Goal: Task Accomplishment & Management: Manage account settings

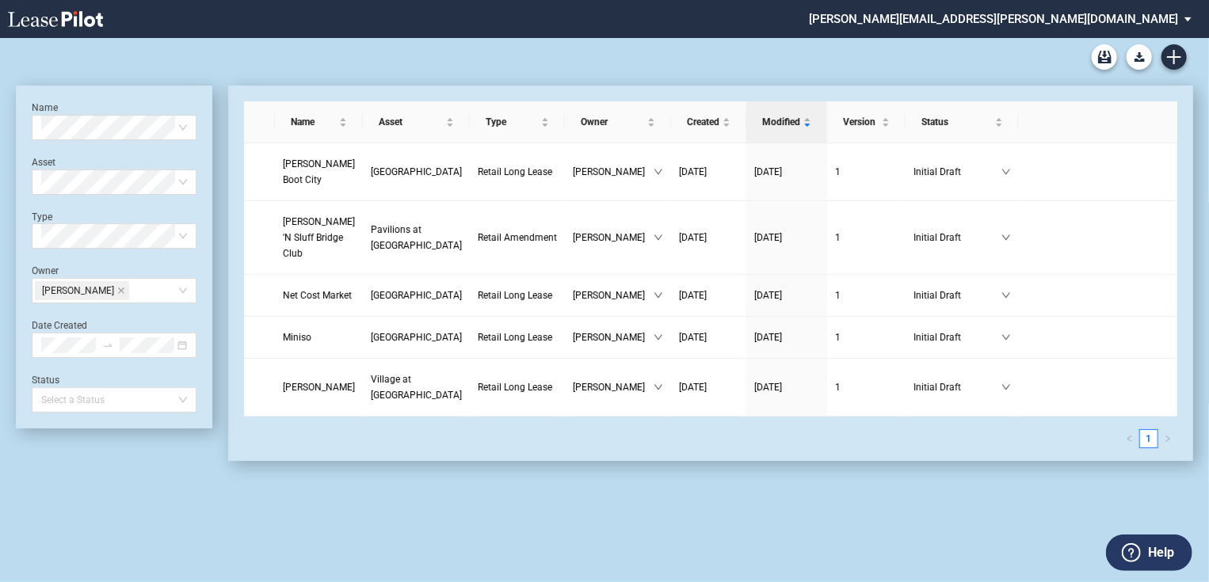
click at [1173, 21] on md-select "patrick.bennison@brixmor.com Form Management Building Management User Managemen…" at bounding box center [1006, 18] width 398 height 36
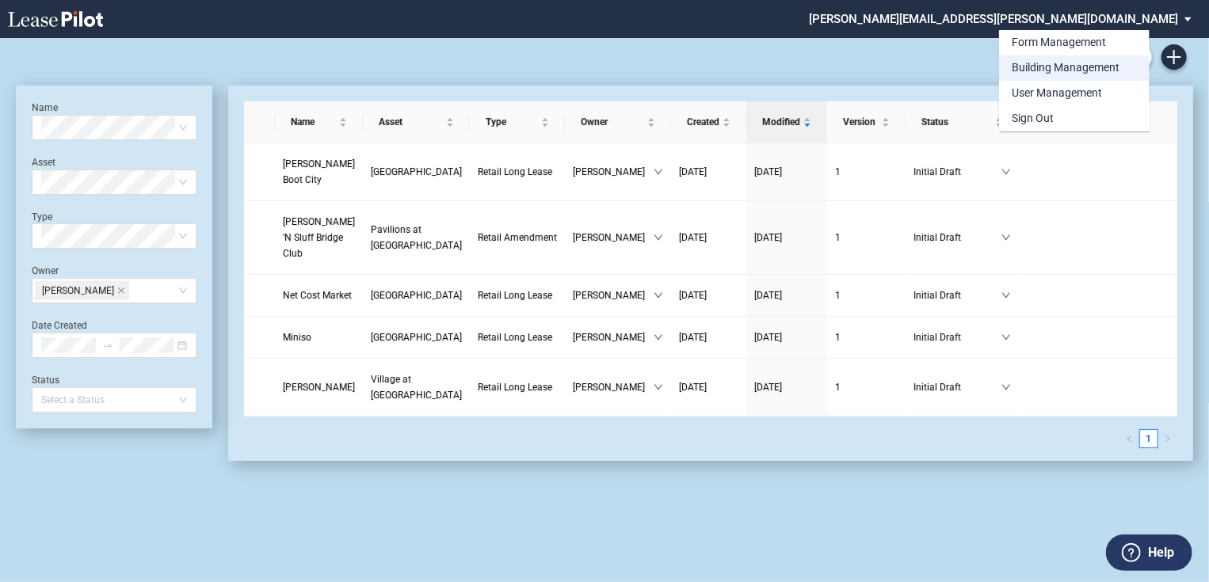
click at [1097, 66] on div "Building Management" at bounding box center [1066, 68] width 108 height 16
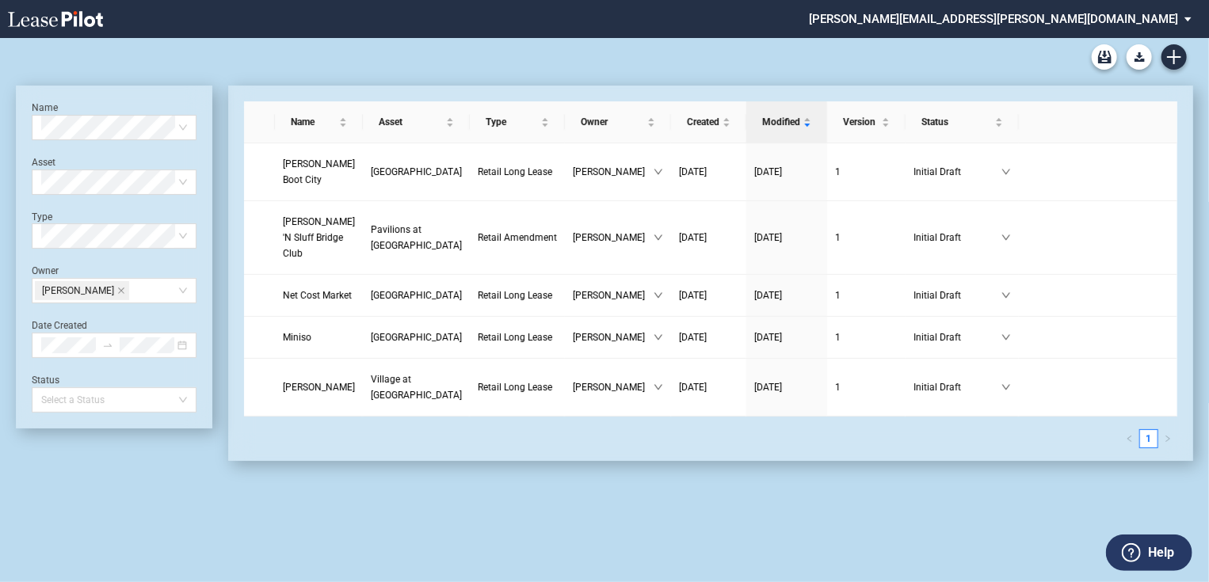
scroll to position [38, 0]
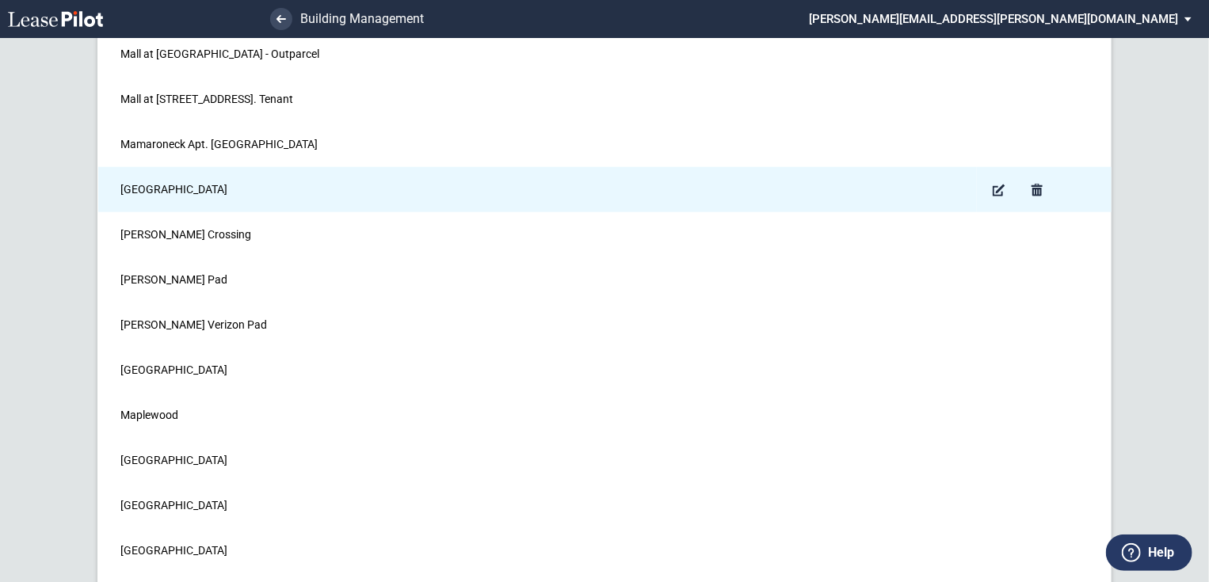
scroll to position [9825, 0]
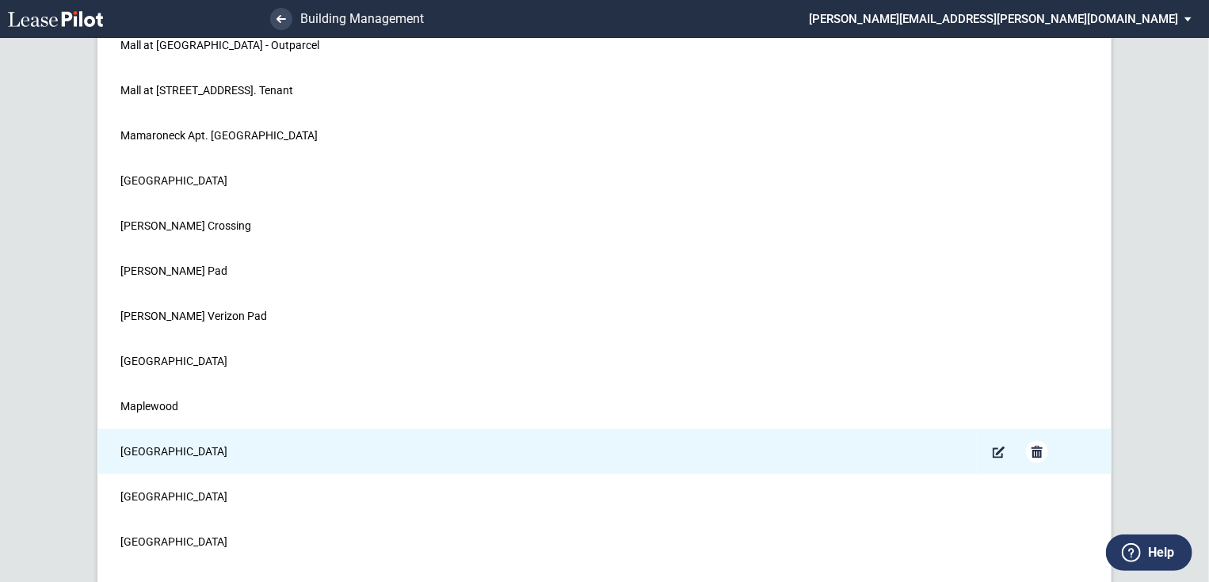
click at [1036, 443] on md-icon "Remove" at bounding box center [1037, 452] width 19 height 19
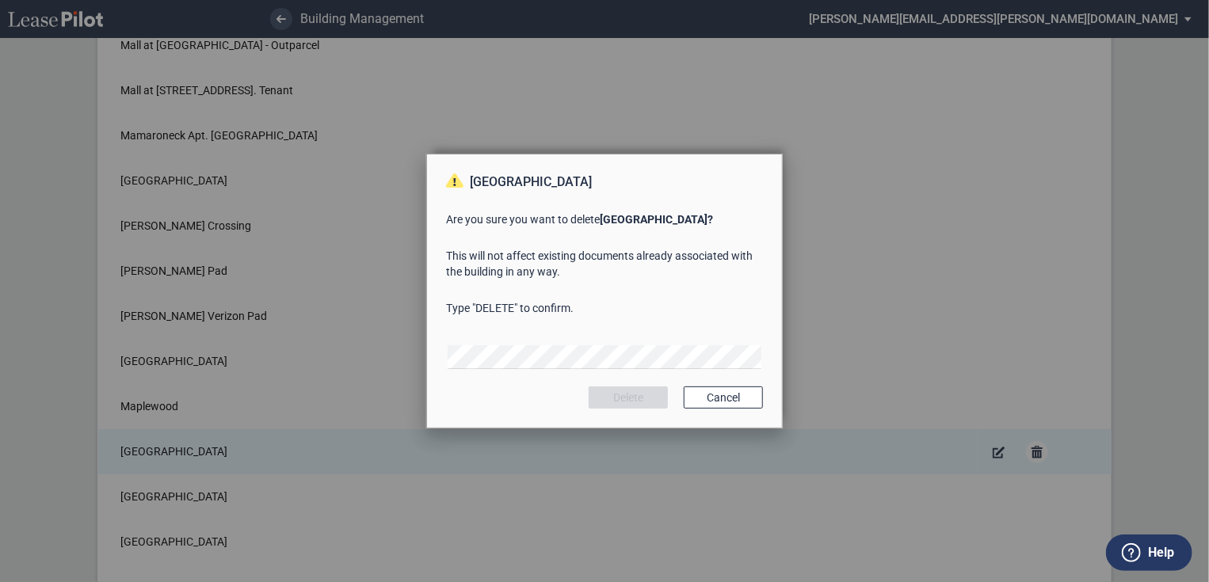
scroll to position [0, 0]
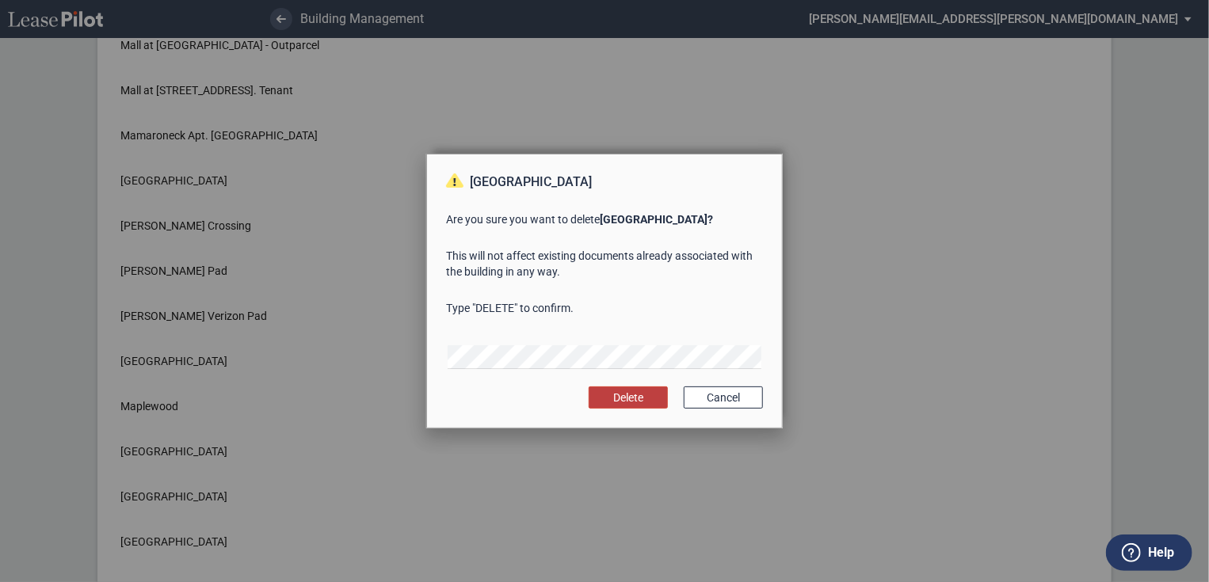
click at [637, 396] on button "Delete" at bounding box center [628, 398] width 79 height 22
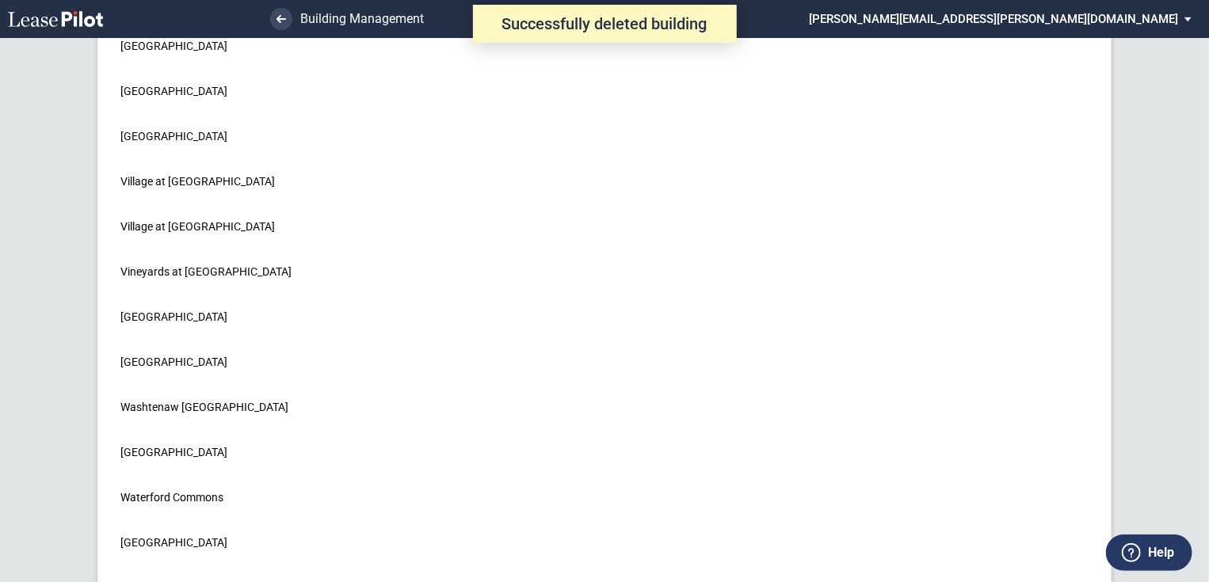
scroll to position [21639, 0]
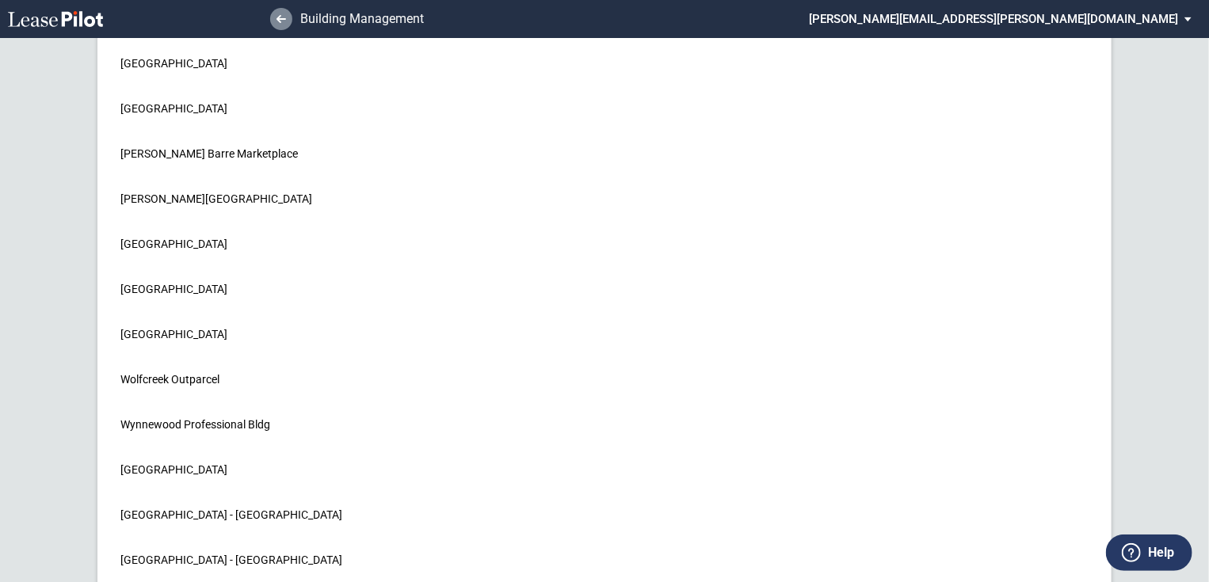
click at [287, 17] on link at bounding box center [281, 19] width 22 height 22
